Goal: Task Accomplishment & Management: Complete application form

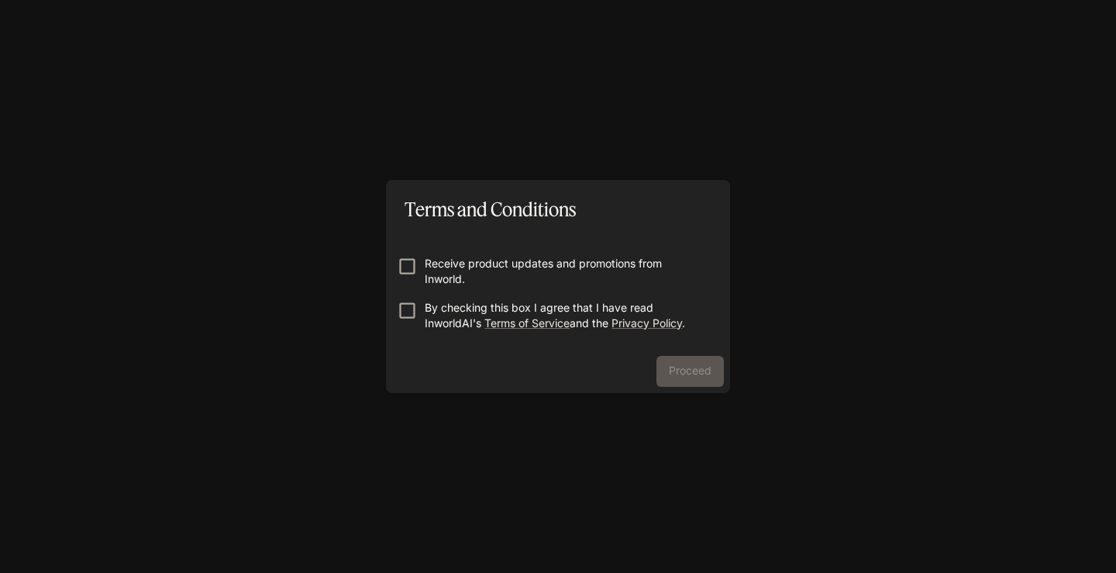
click at [505, 276] on p "Receive product updates and promotions from Inworld." at bounding box center [564, 271] width 279 height 31
click at [488, 256] on p "Receive product updates and promotions from Inworld." at bounding box center [564, 271] width 279 height 31
click at [480, 309] on p "By checking this box I agree that I have read InworldAI's Terms of Service and …" at bounding box center [564, 315] width 279 height 31
click at [679, 356] on button "Proceed" at bounding box center [690, 371] width 67 height 31
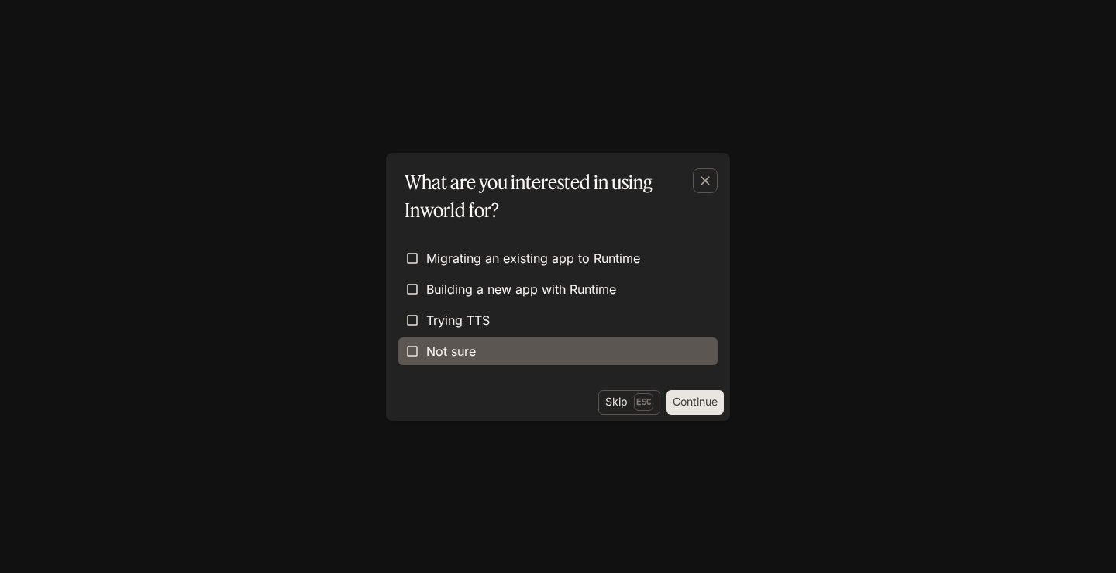
click at [471, 349] on span "Not sure" at bounding box center [451, 351] width 50 height 19
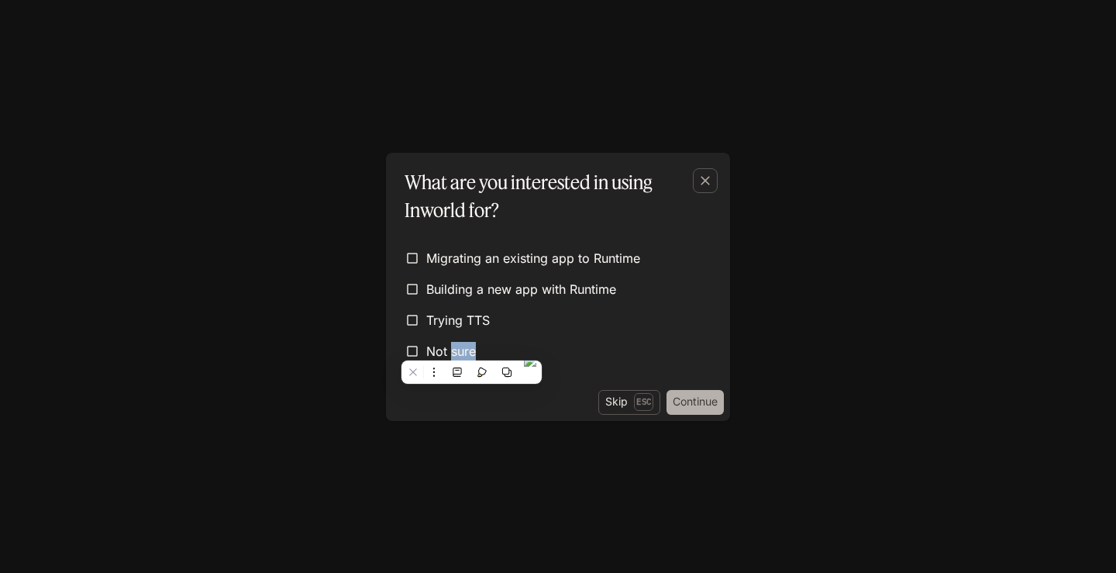
click at [695, 398] on button "Continue" at bounding box center [695, 402] width 57 height 25
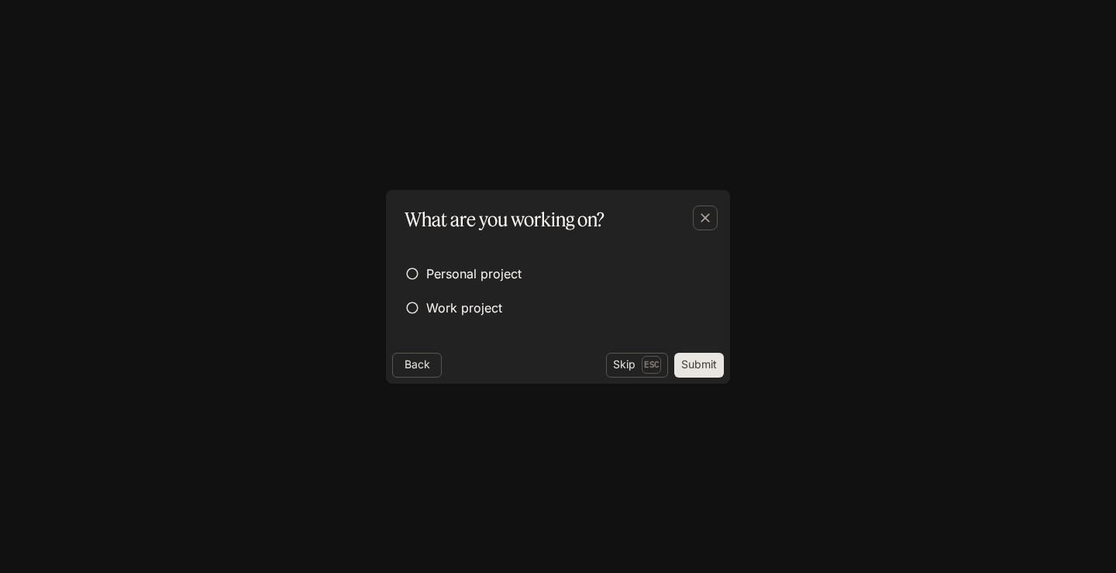
click at [692, 371] on button "Submit" at bounding box center [699, 365] width 50 height 25
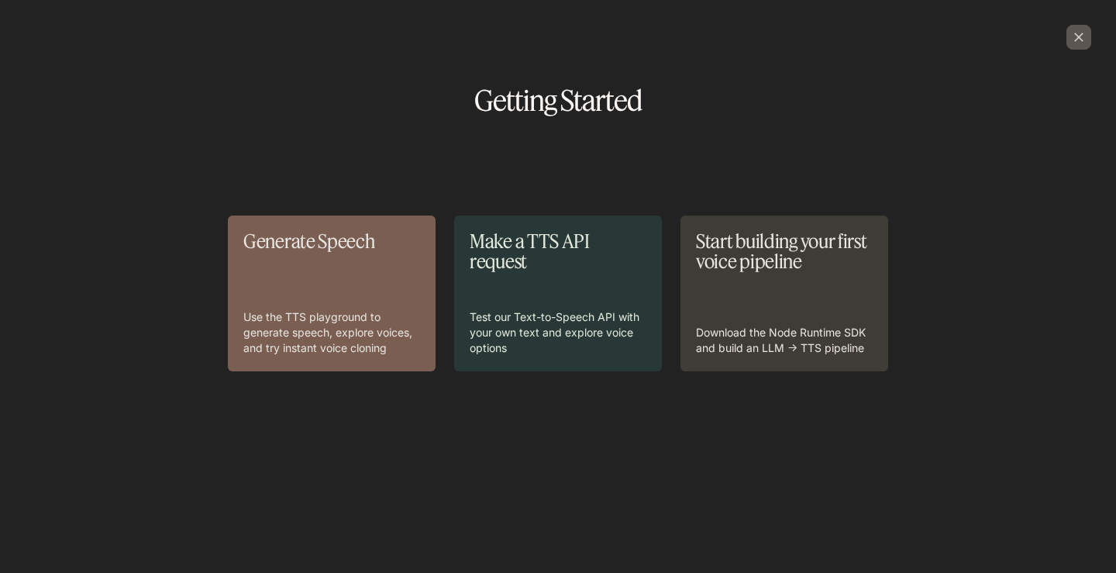
click at [1091, 22] on button "button" at bounding box center [1079, 37] width 37 height 37
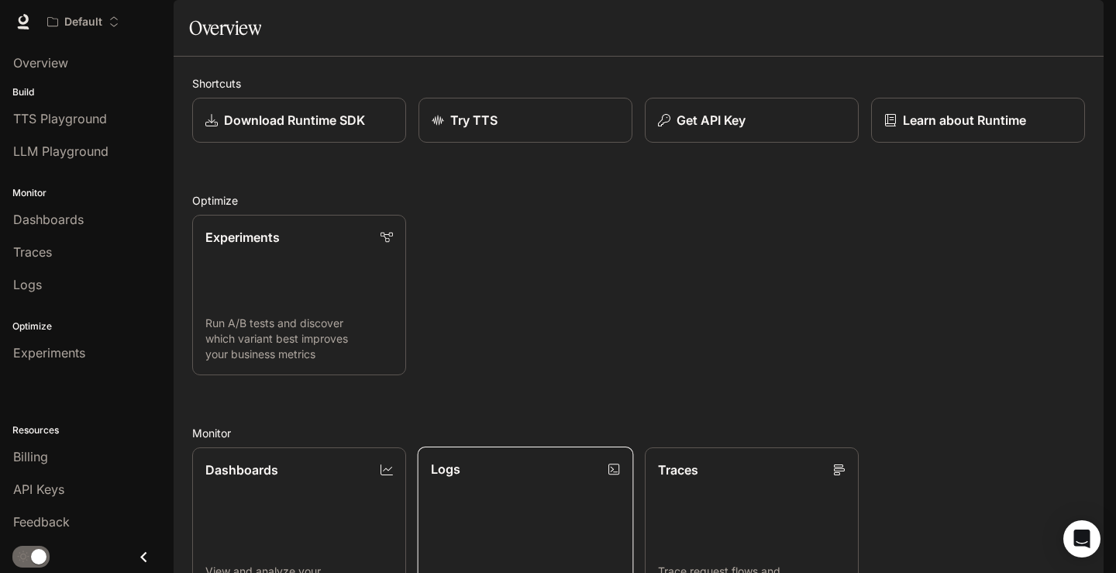
scroll to position [336, 0]
